Goal: Task Accomplishment & Management: Manage account settings

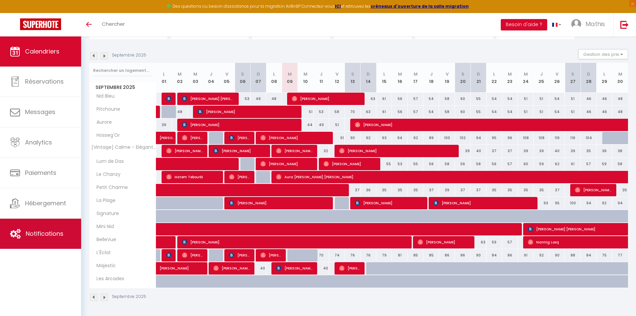
scroll to position [60, 0]
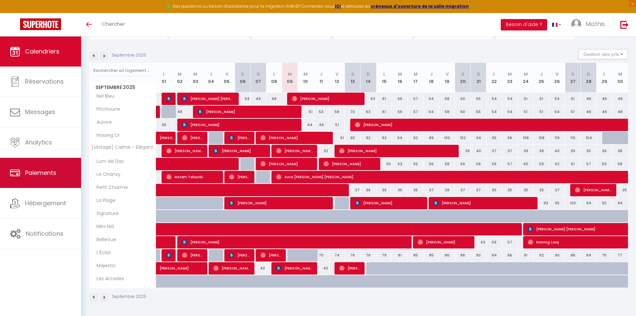
click at [59, 171] on link "Paiements" at bounding box center [40, 173] width 81 height 30
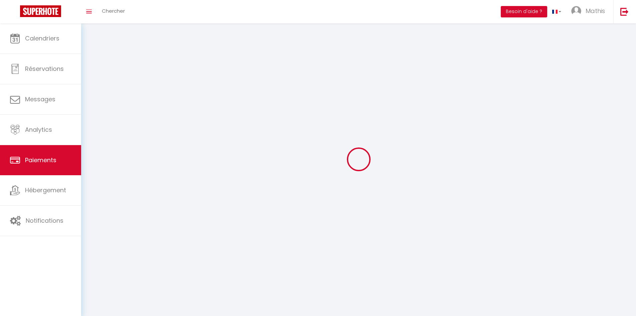
select select "2"
select select "0"
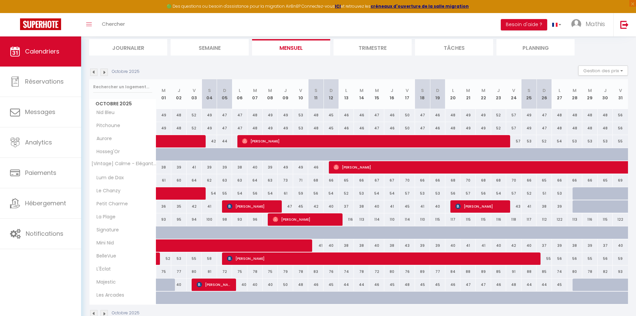
scroll to position [88, 0]
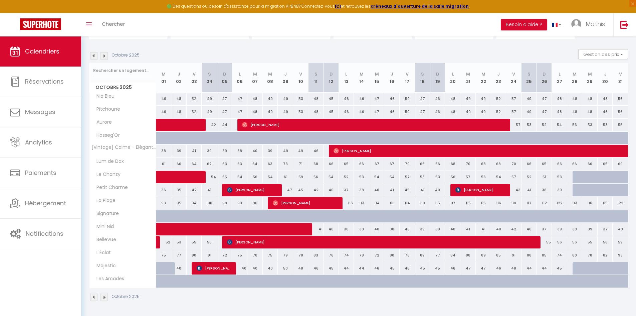
click at [94, 53] on img at bounding box center [93, 55] width 7 height 7
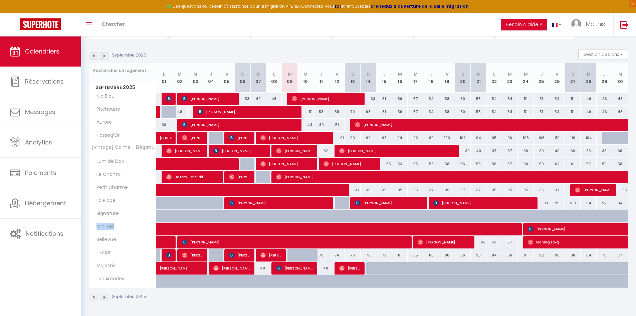
drag, startPoint x: 443, startPoint y: 221, endPoint x: 441, endPoint y: 229, distance: 8.7
click at [441, 229] on tbody "Nid Bleu 49 Muñoz Villada Adriana 48 Muñoz Villada Adriana 53 49 48 50" at bounding box center [358, 189] width 539 height 195
click at [431, 256] on div "85" at bounding box center [431, 255] width 16 height 12
type input "85"
select select "1"
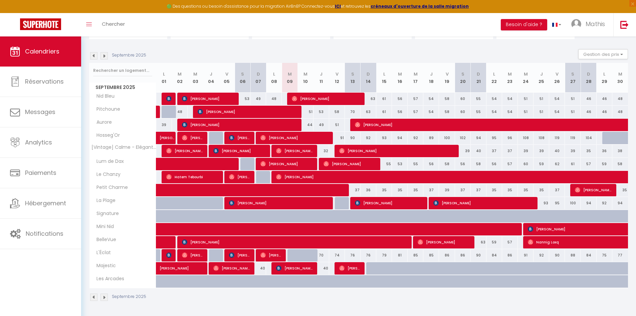
type input "Jeu 18 Septembre 2025"
type input "Ven 19 Septembre 2025"
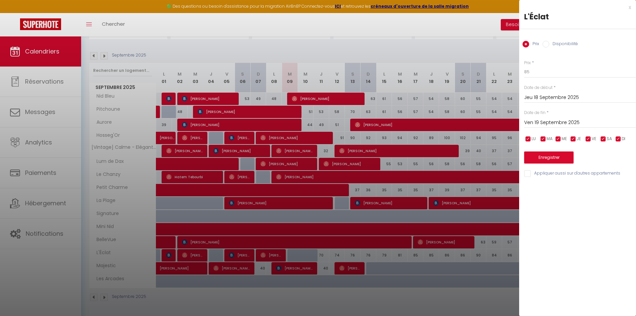
click at [543, 41] on input "Disponibilité" at bounding box center [546, 44] width 7 height 7
radio input "true"
radio input "false"
click at [546, 74] on select "Disponible Indisponible" at bounding box center [580, 72] width 112 height 13
select select "0"
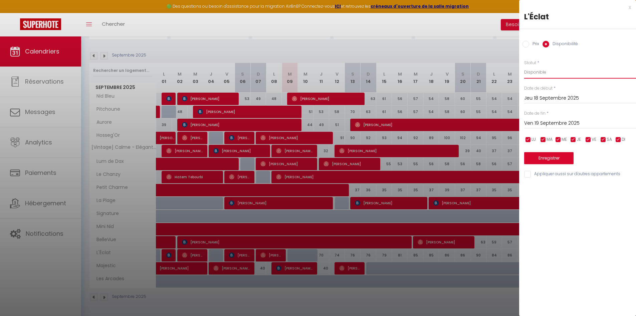
click at [524, 66] on select "Disponible Indisponible" at bounding box center [580, 72] width 112 height 13
click at [553, 158] on button "Enregistrer" at bounding box center [548, 158] width 49 height 12
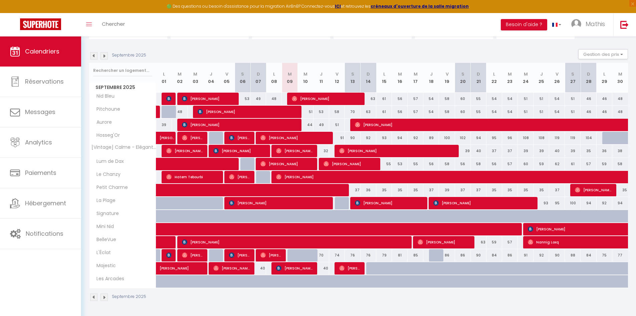
click at [502, 169] on div "57" at bounding box center [510, 164] width 16 height 12
select select "1"
type input "Mar 23 Septembre 2025"
type input "Mer 24 Septembre 2025"
